Goal: Check status: Check status

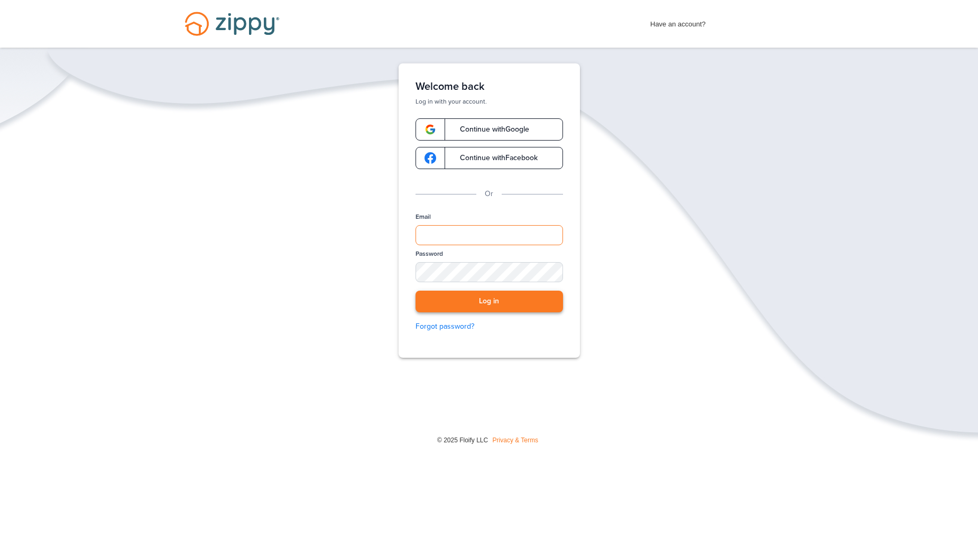
type input "**********"
click at [483, 298] on button "Log in" at bounding box center [489, 302] width 147 height 22
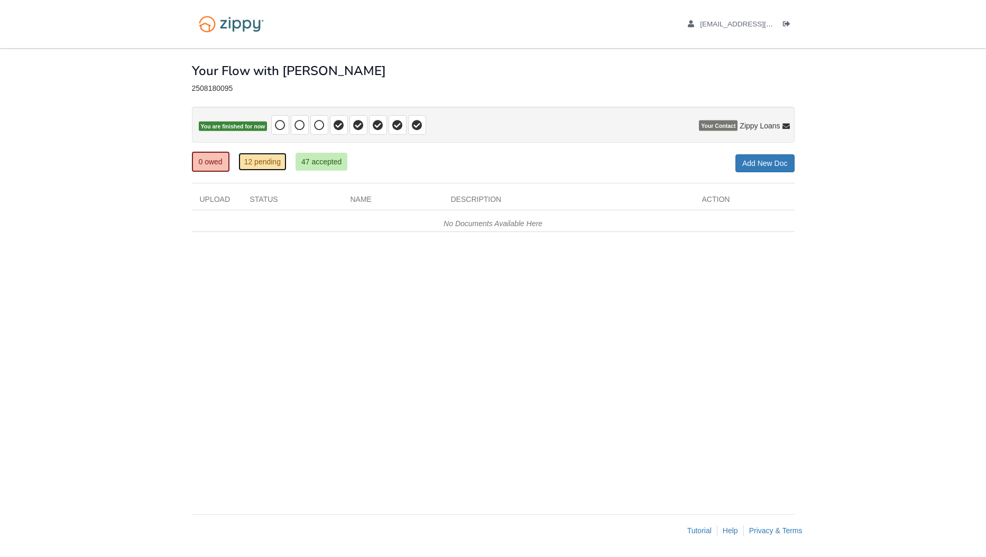
click at [262, 163] on link "12 pending" at bounding box center [262, 162] width 48 height 18
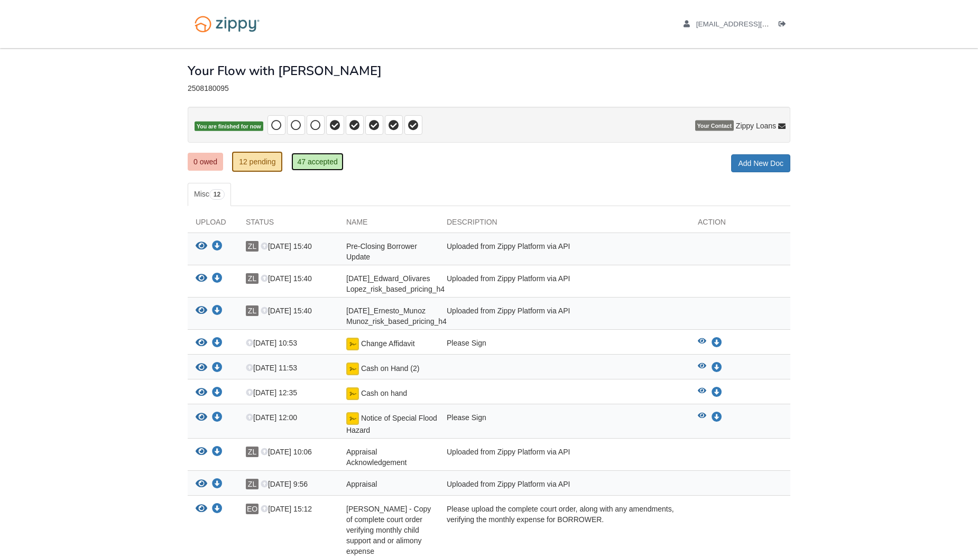
click at [313, 164] on link "47 accepted" at bounding box center [317, 162] width 52 height 18
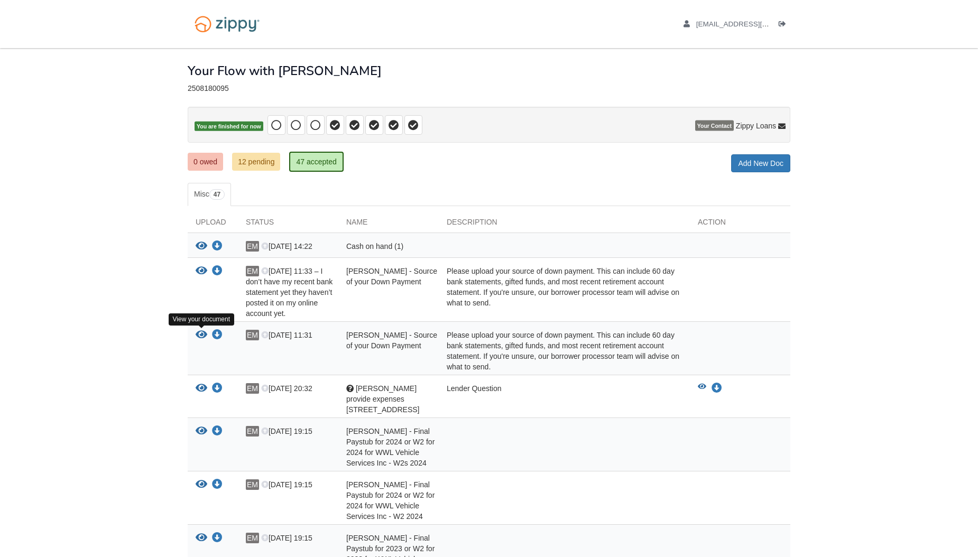
click at [198, 336] on icon "View Ernesto Munoz - Source of your Down Payment" at bounding box center [202, 335] width 12 height 11
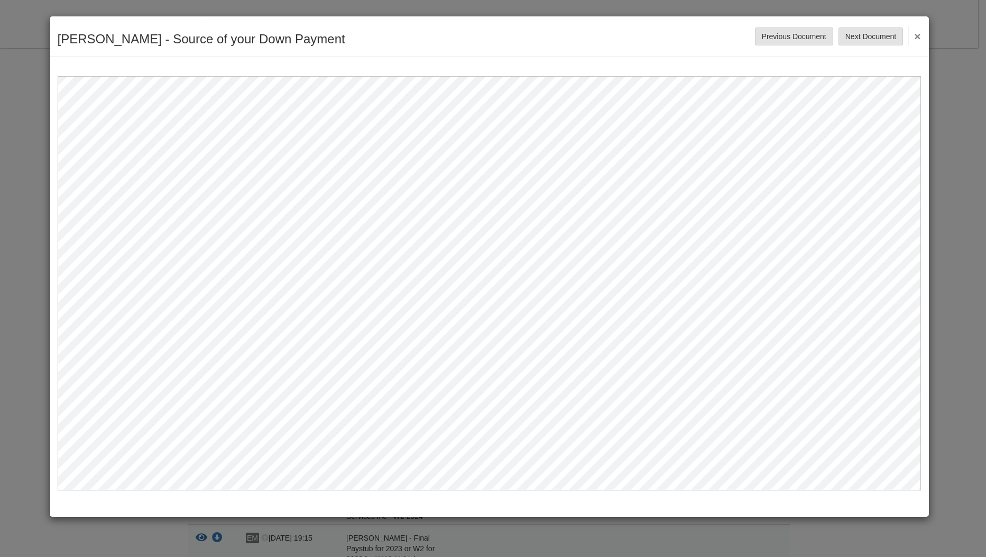
click at [915, 34] on button "×" at bounding box center [914, 35] width 12 height 19
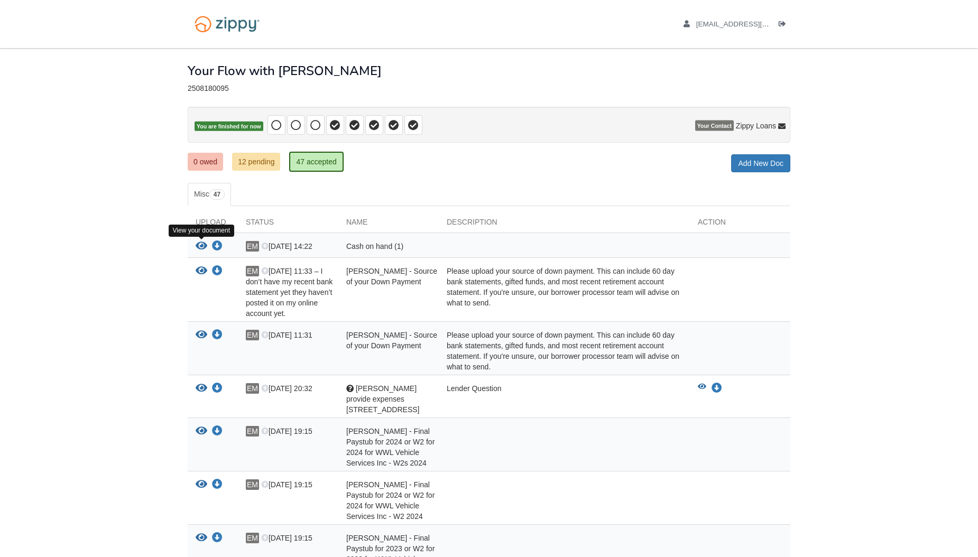
click at [201, 242] on icon "View Cash on hand (1)" at bounding box center [202, 246] width 12 height 11
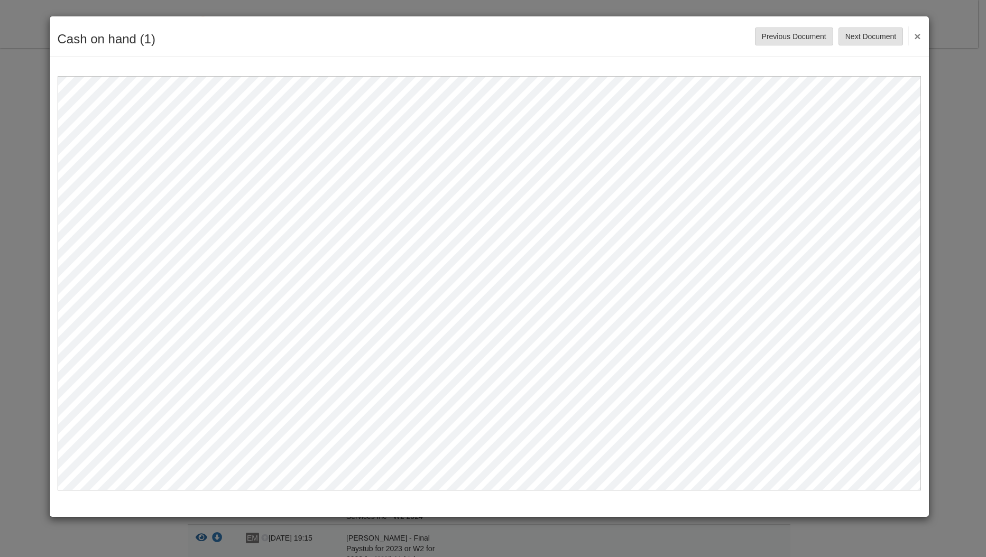
click at [917, 38] on button "×" at bounding box center [914, 35] width 12 height 19
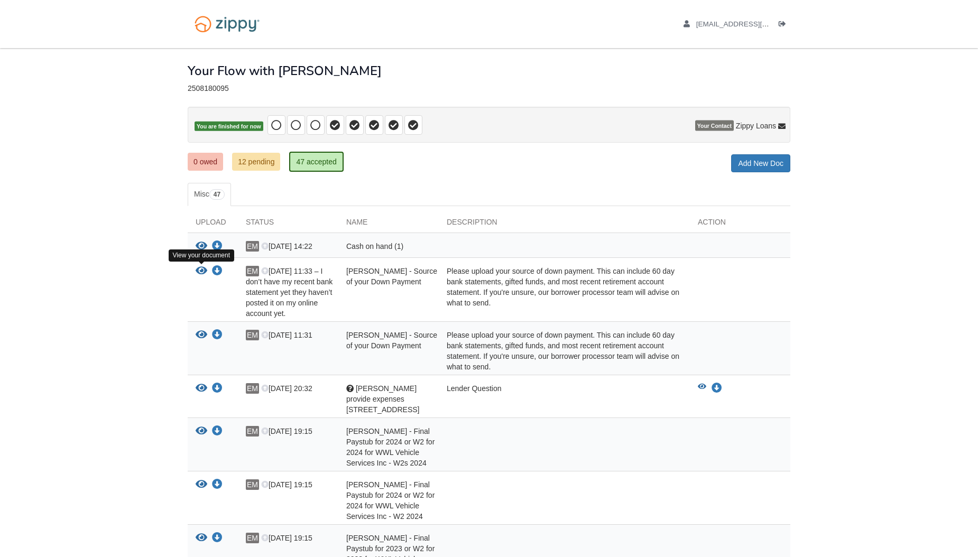
click at [202, 272] on icon "View Edward Olivares - Source of your Down Payment" at bounding box center [202, 271] width 12 height 11
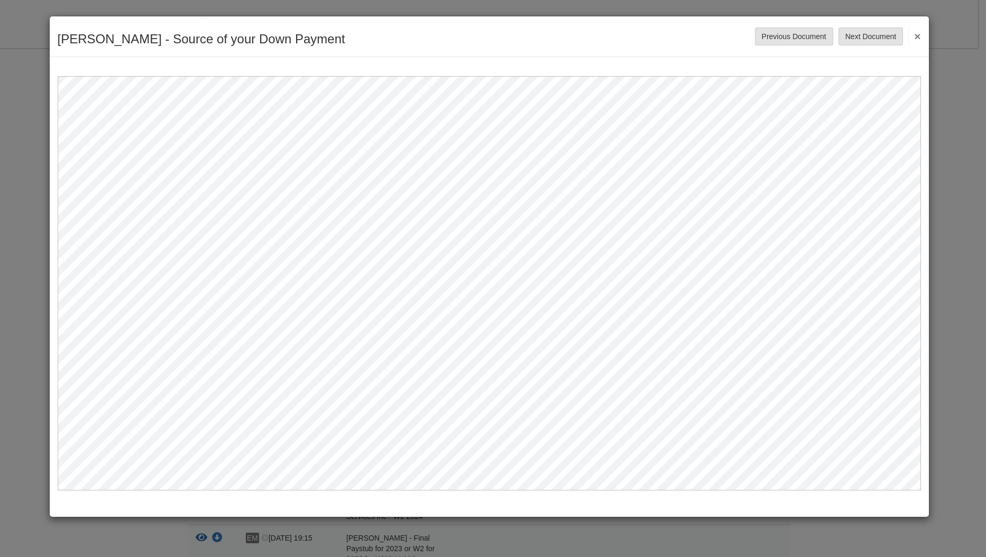
click at [918, 36] on button "×" at bounding box center [914, 35] width 12 height 19
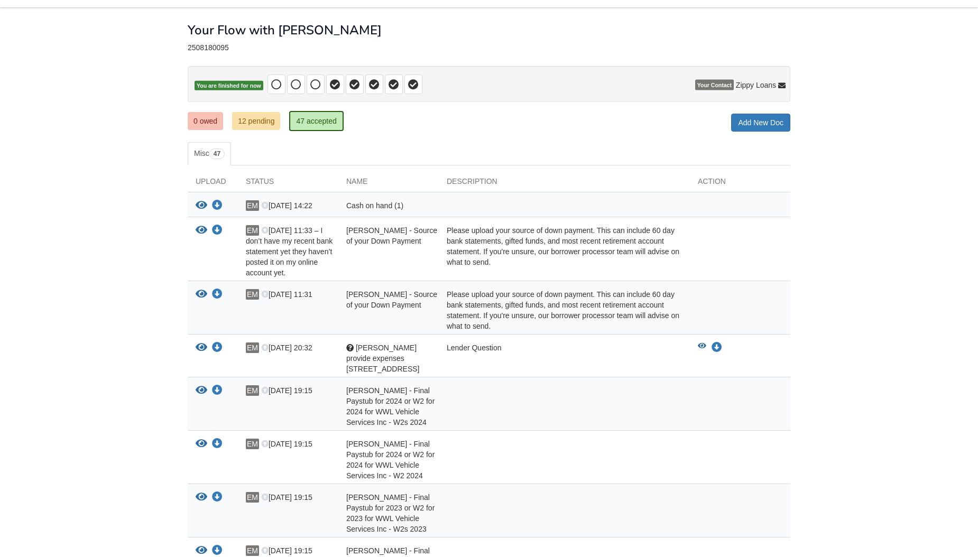
scroll to position [53, 0]
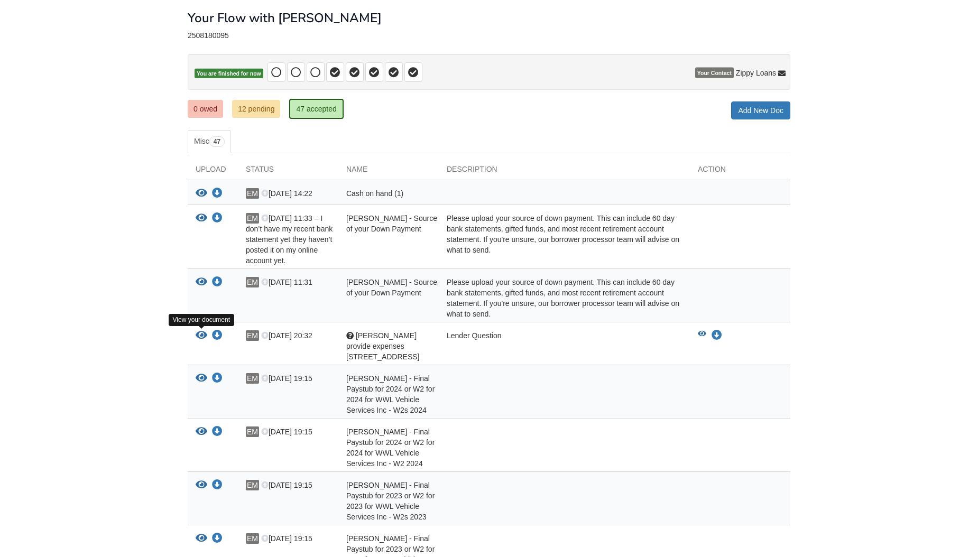
click at [205, 331] on icon "View Ernest provide expenses 1506 Everest Lane" at bounding box center [202, 335] width 12 height 11
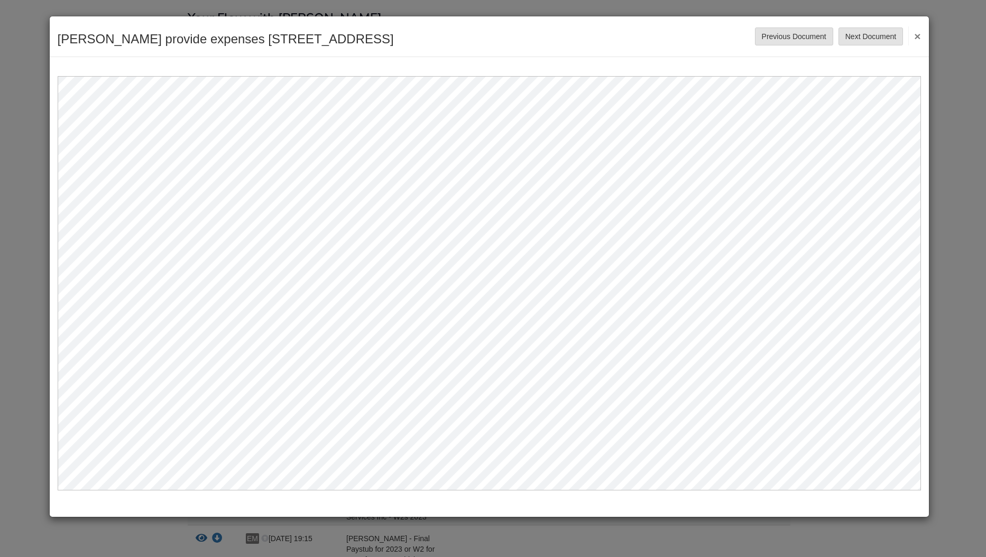
click at [917, 36] on button "×" at bounding box center [914, 35] width 12 height 19
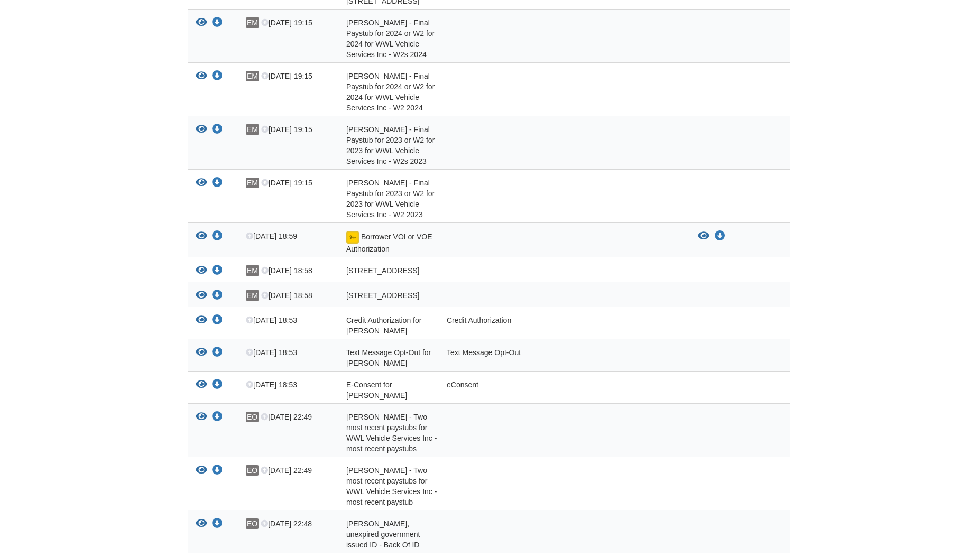
scroll to position [423, 0]
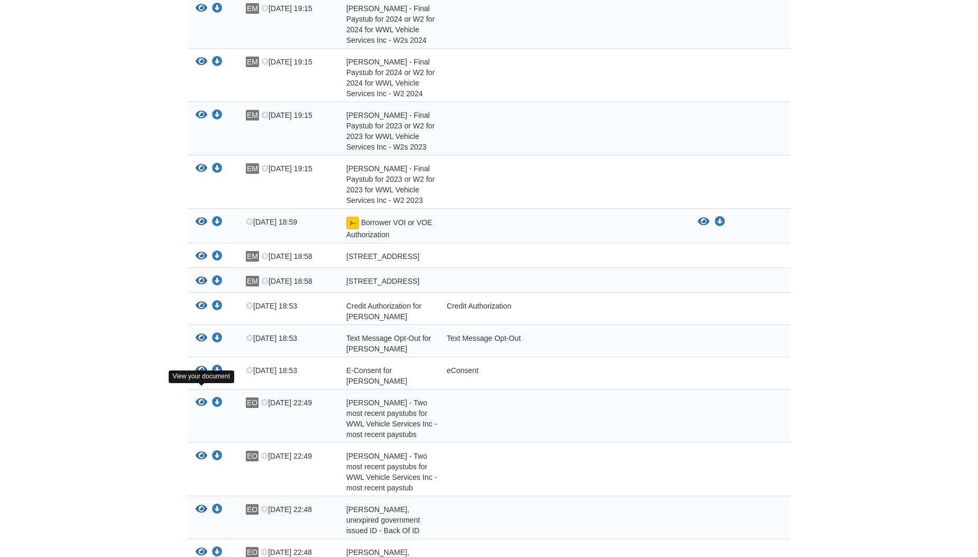
click at [202, 398] on icon "View Ernesto Munoz - Two most recent paystubs for WWL Vehicle Services Inc - mo…" at bounding box center [202, 403] width 12 height 11
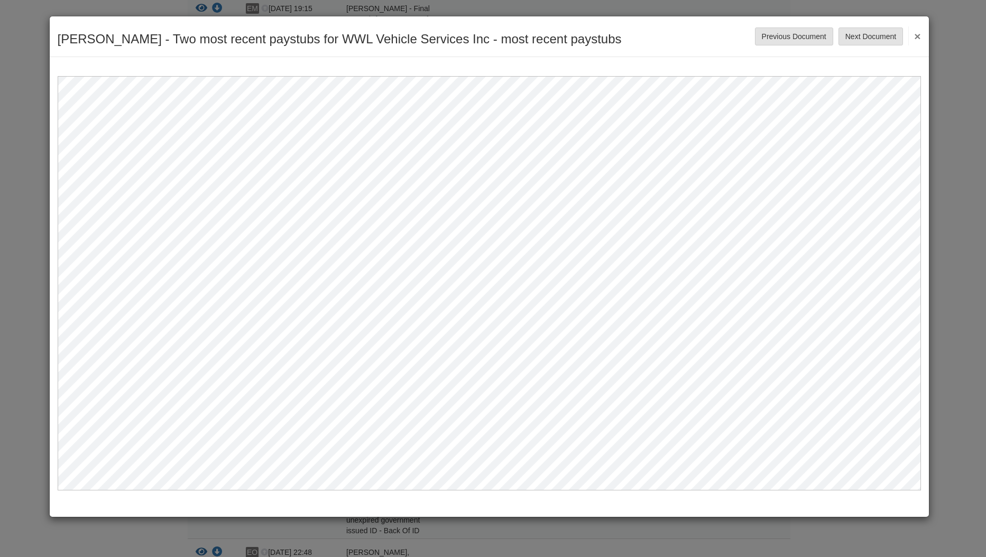
click at [915, 39] on button "×" at bounding box center [914, 35] width 12 height 19
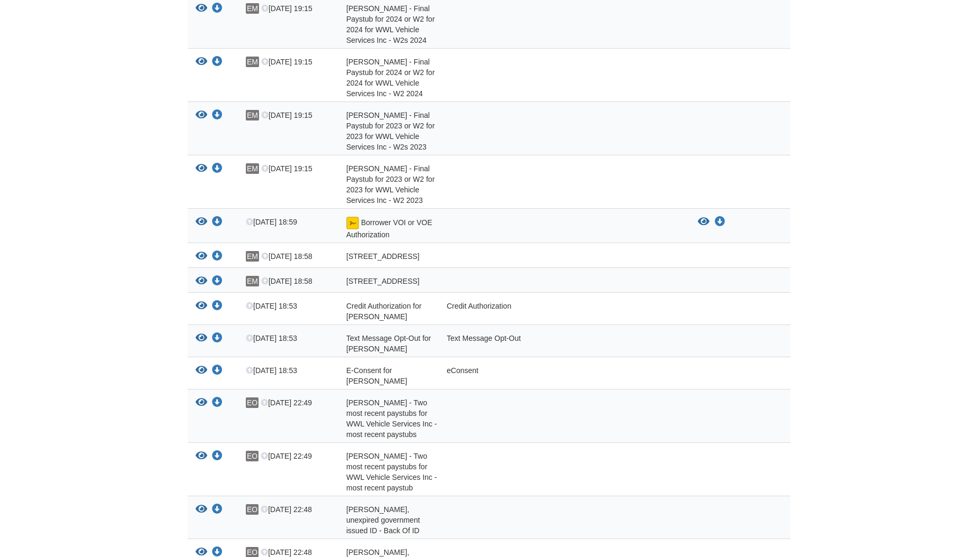
scroll to position [402, 0]
